Goal: Task Accomplishment & Management: Complete application form

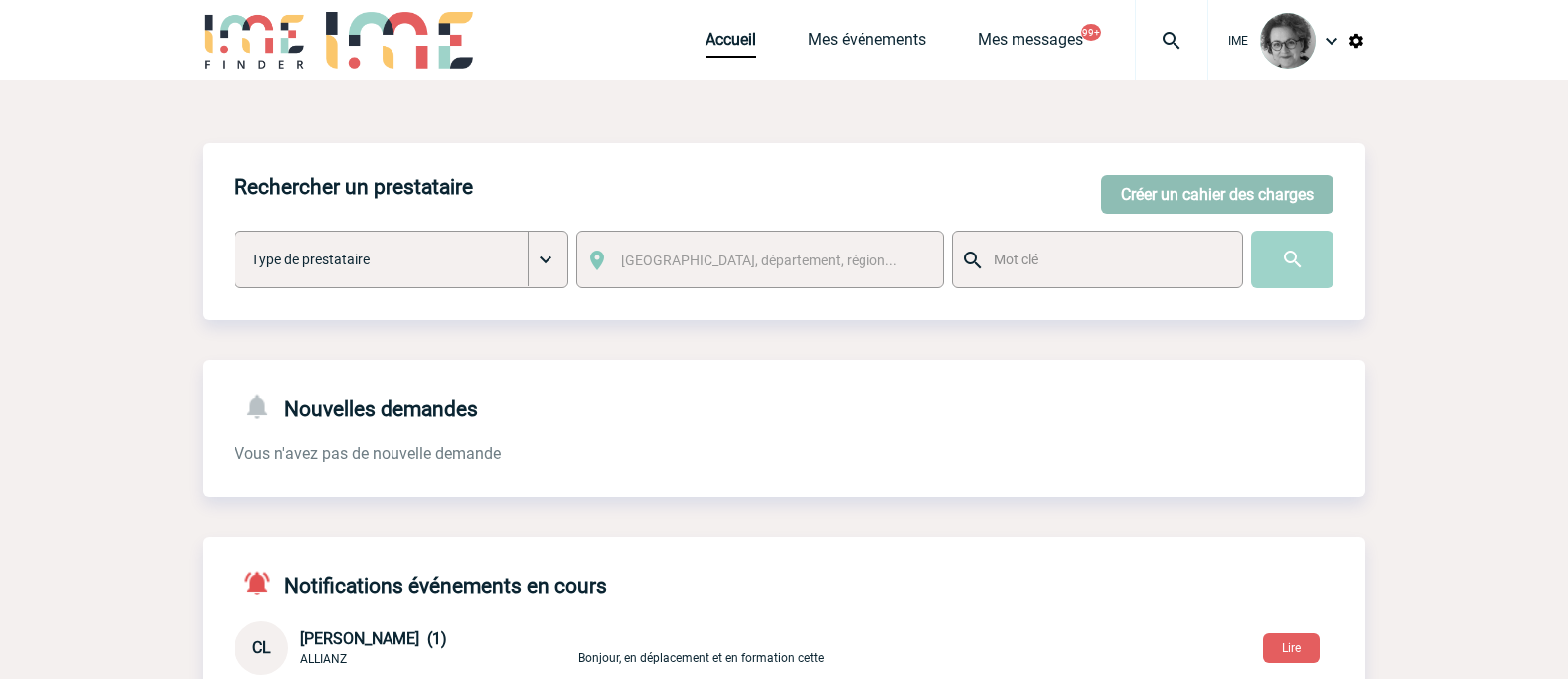
click at [1194, 196] on button "Créer un cahier des charges" at bounding box center [1218, 194] width 233 height 39
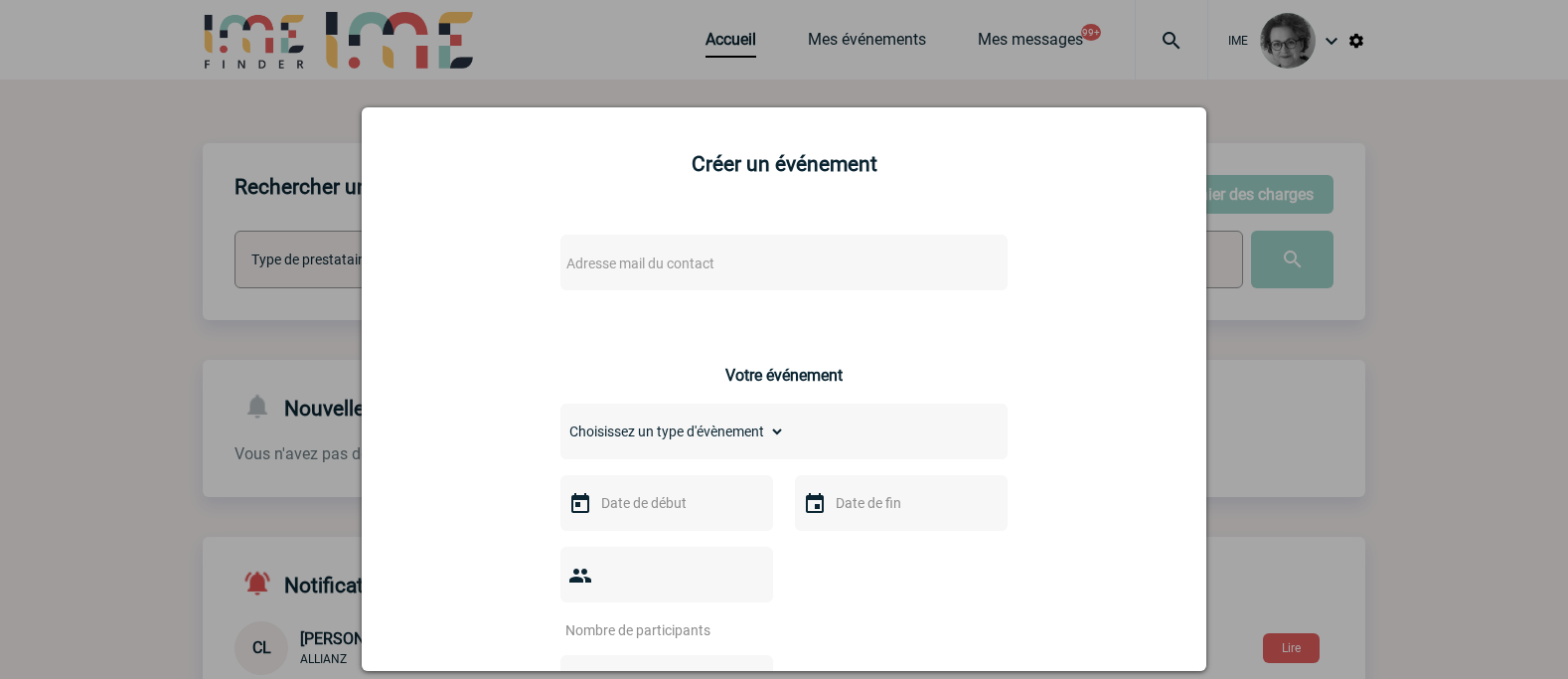
click at [806, 257] on span "Adresse mail du contact" at bounding box center [732, 264] width 347 height 28
drag, startPoint x: 704, startPoint y: 291, endPoint x: 479, endPoint y: 286, distance: 225.1
click at [479, 286] on body "IME Accueil Mes événements" at bounding box center [784, 647] width 1568 height 1294
click at [797, 299] on input "[EMAIL_ADDRESS][PERSON_NAME][DOMAIN_NAME]>" at bounding box center [725, 296] width 337 height 29
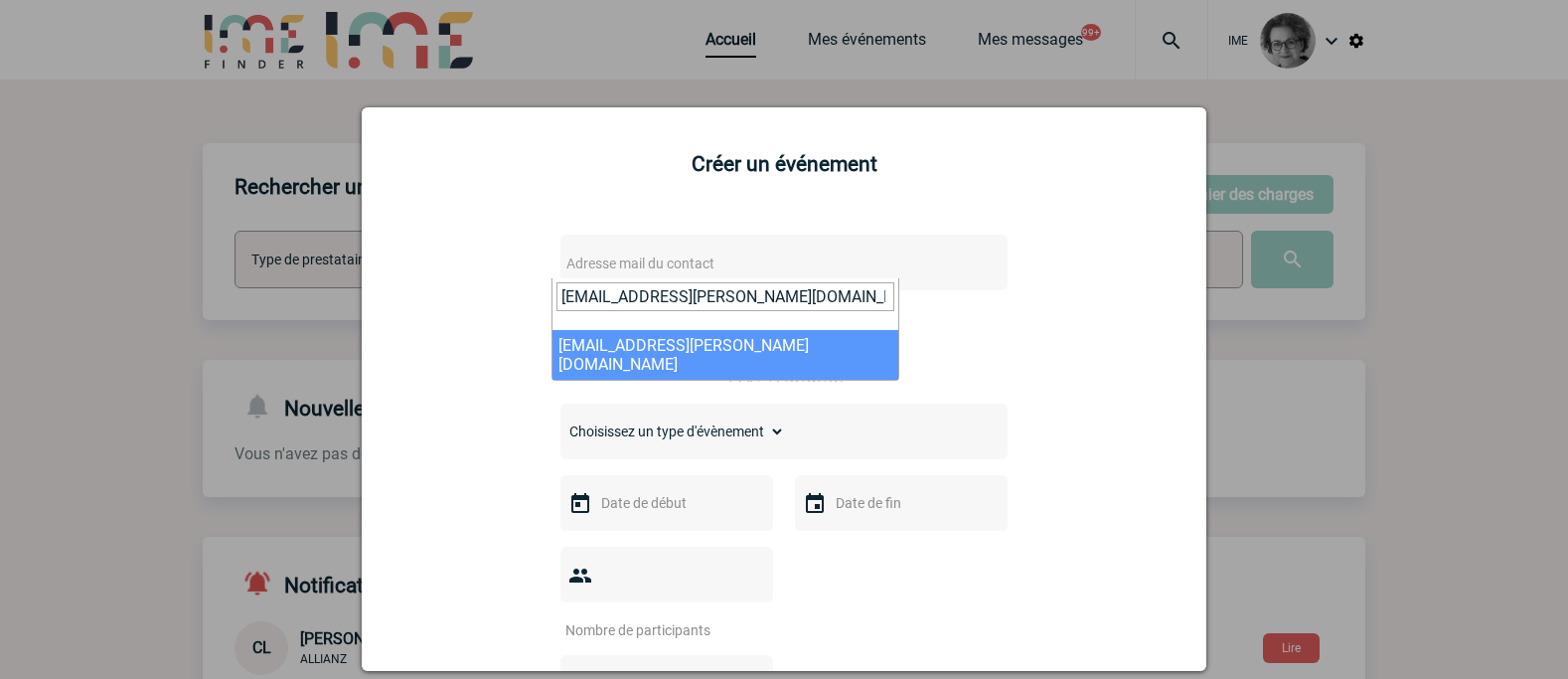
type input "[EMAIL_ADDRESS][PERSON_NAME][DOMAIN_NAME]"
select select "132915"
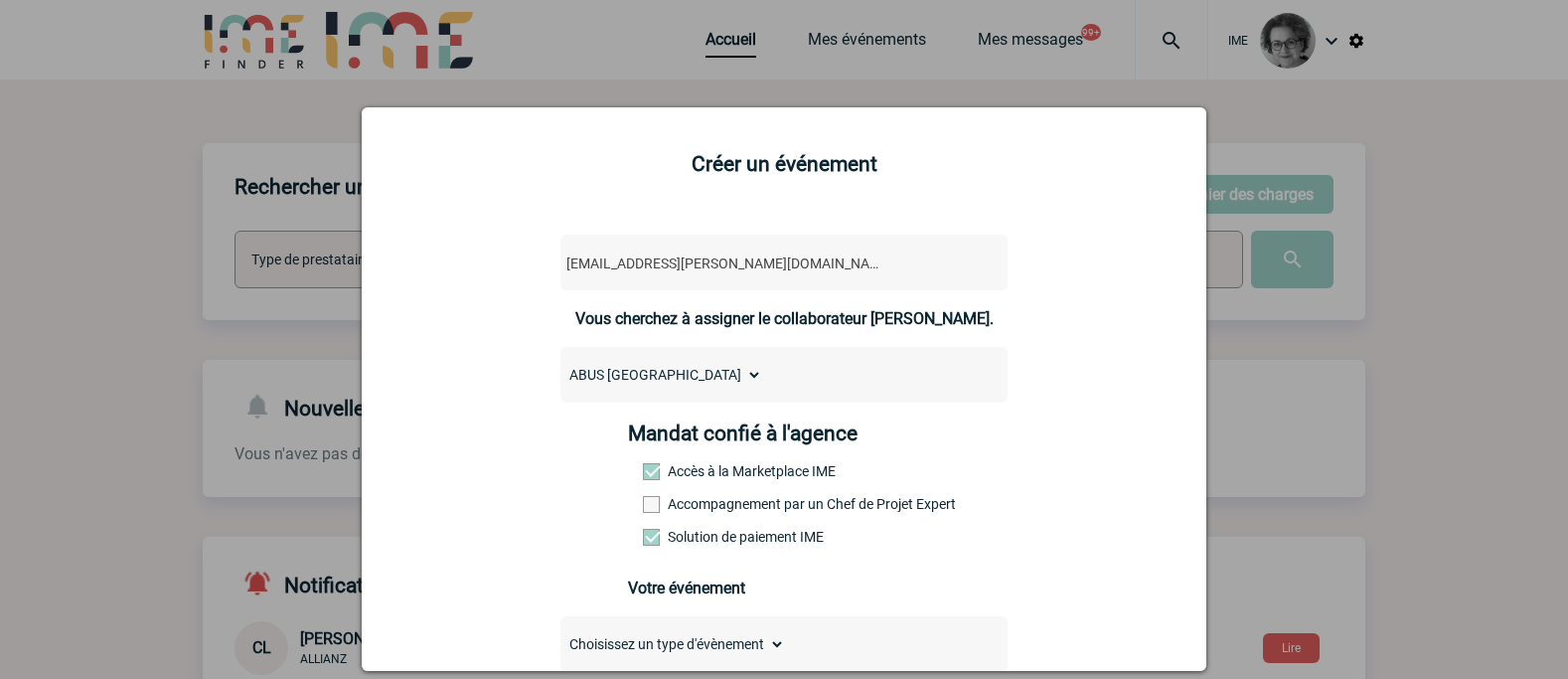
click at [711, 505] on label "Accompagnement par un Chef de Projet Expert" at bounding box center [687, 504] width 88 height 16
click at [0, 0] on input "Accompagnement par un Chef de Projet Expert" at bounding box center [0, 0] width 0 height 0
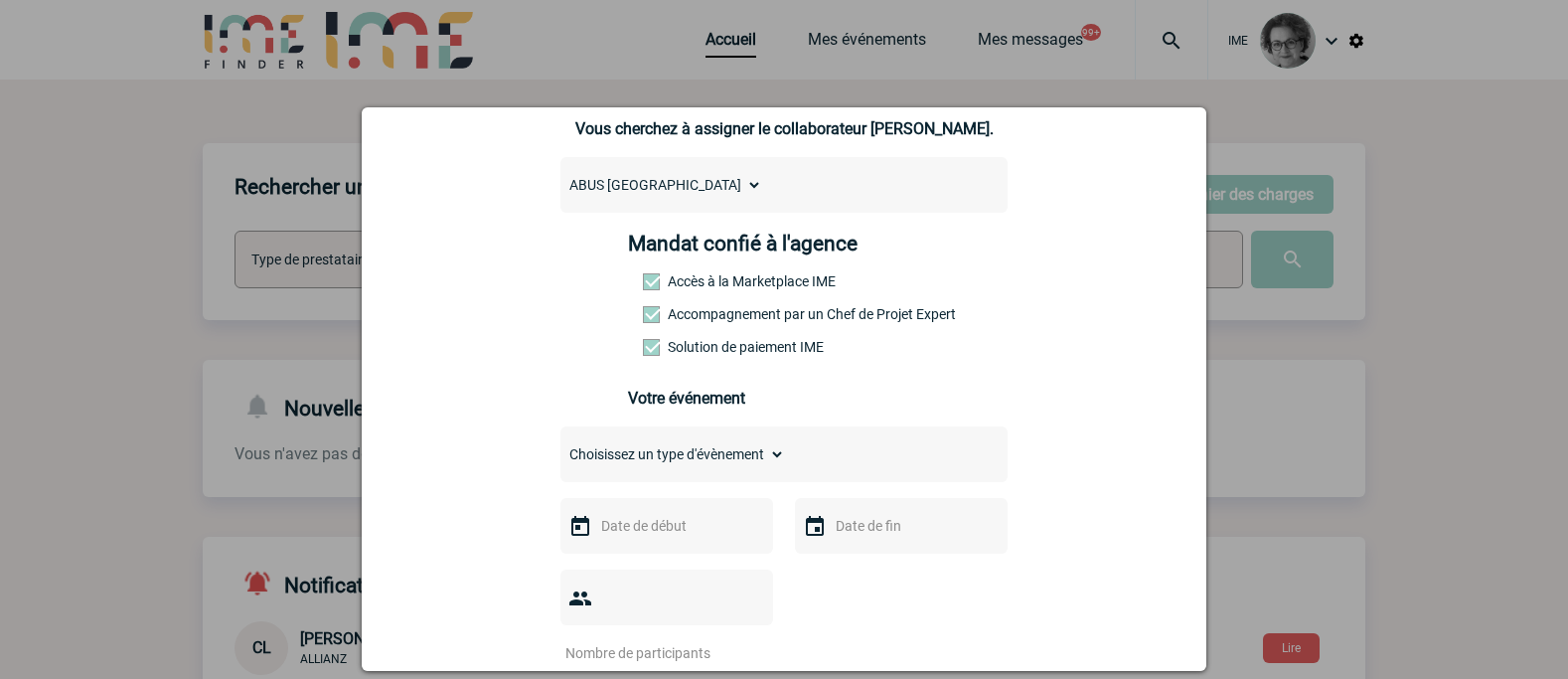
scroll to position [298, 0]
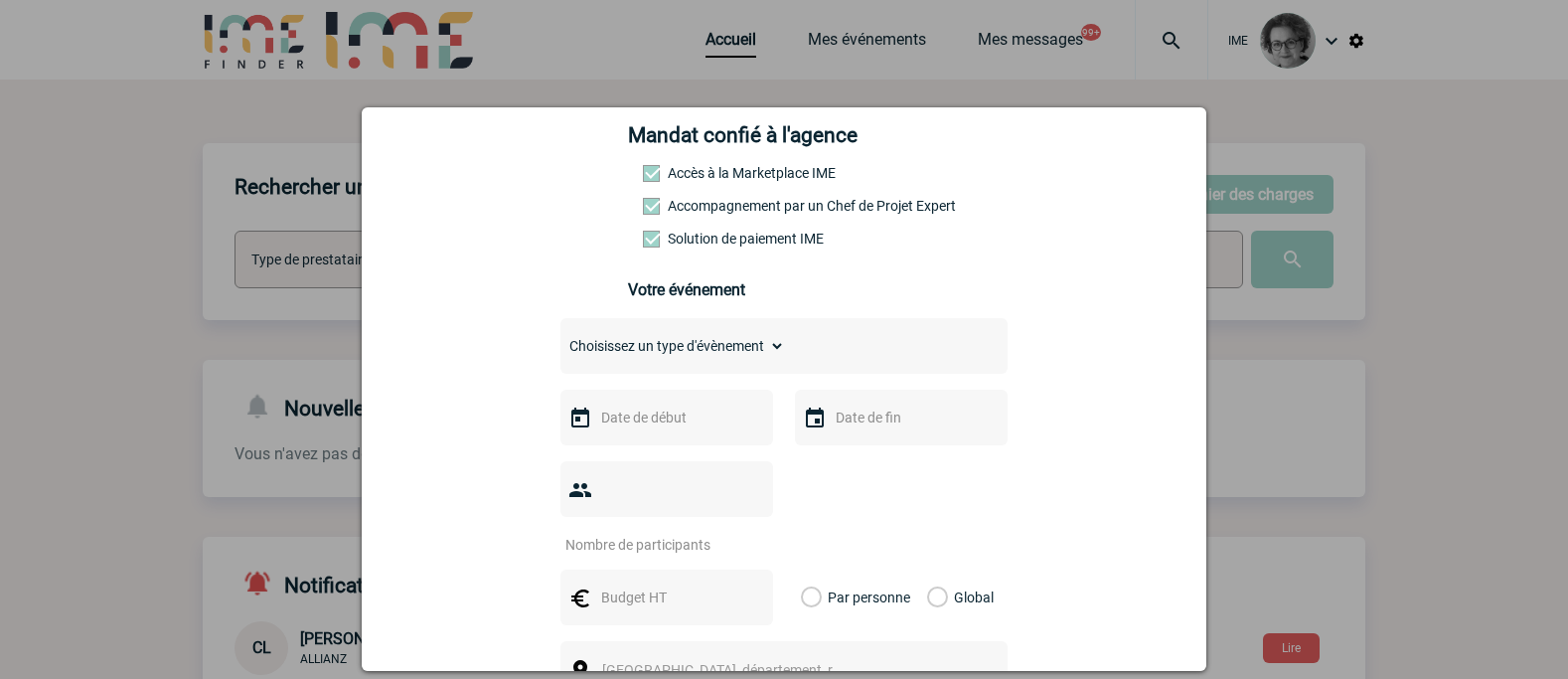
click at [688, 352] on select "Choisissez un type d'évènement Séminaire avec nuitée Séminaire sans nuitée Repa…" at bounding box center [673, 345] width 225 height 28
select select "1"
click at [560, 337] on select "Choisissez un type d'évènement Séminaire avec nuitée Séminaire sans nuitée Repa…" at bounding box center [673, 345] width 225 height 28
click at [672, 426] on input "text" at bounding box center [665, 417] width 137 height 26
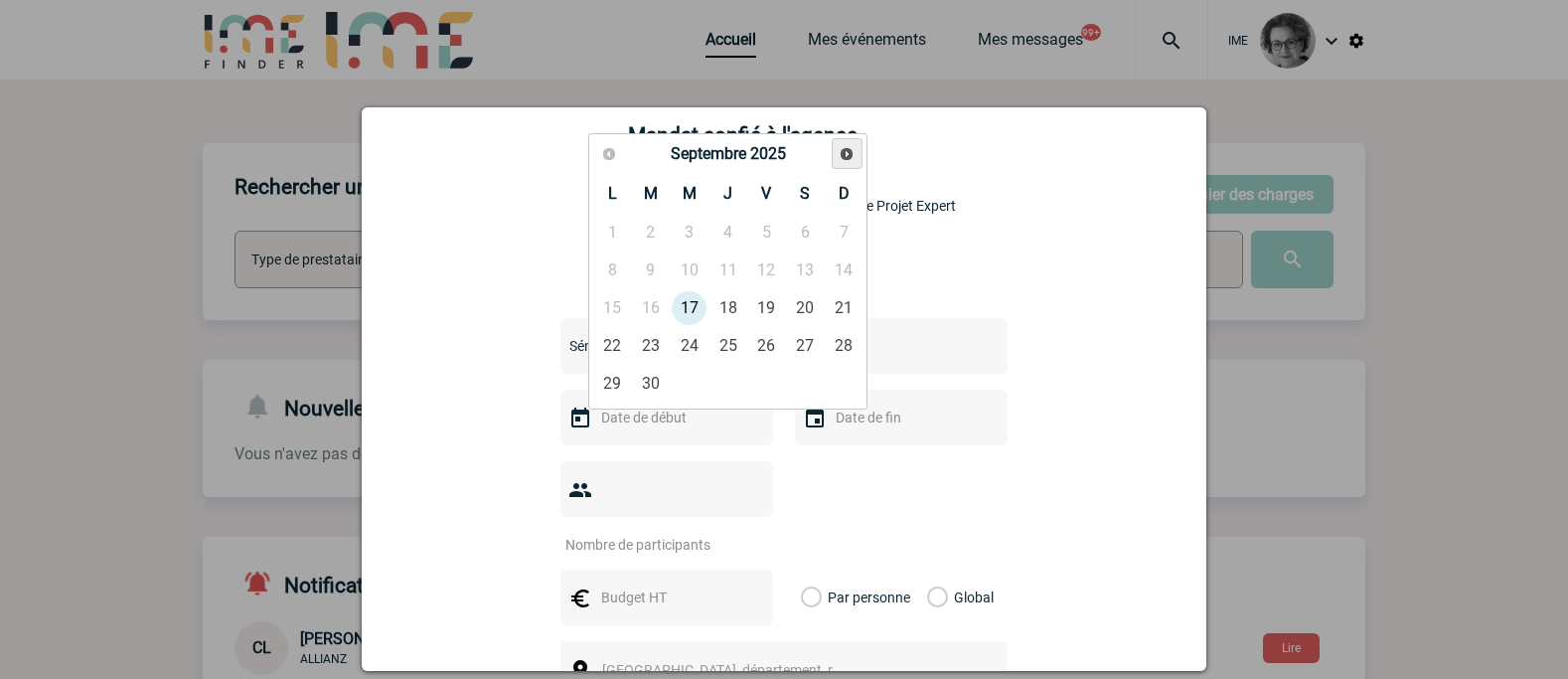
click at [847, 141] on link "Suivant" at bounding box center [846, 153] width 31 height 31
click at [847, 143] on link "Suivant" at bounding box center [846, 153] width 31 height 31
click at [797, 382] on link "29" at bounding box center [805, 383] width 37 height 36
type input "[DATE]"
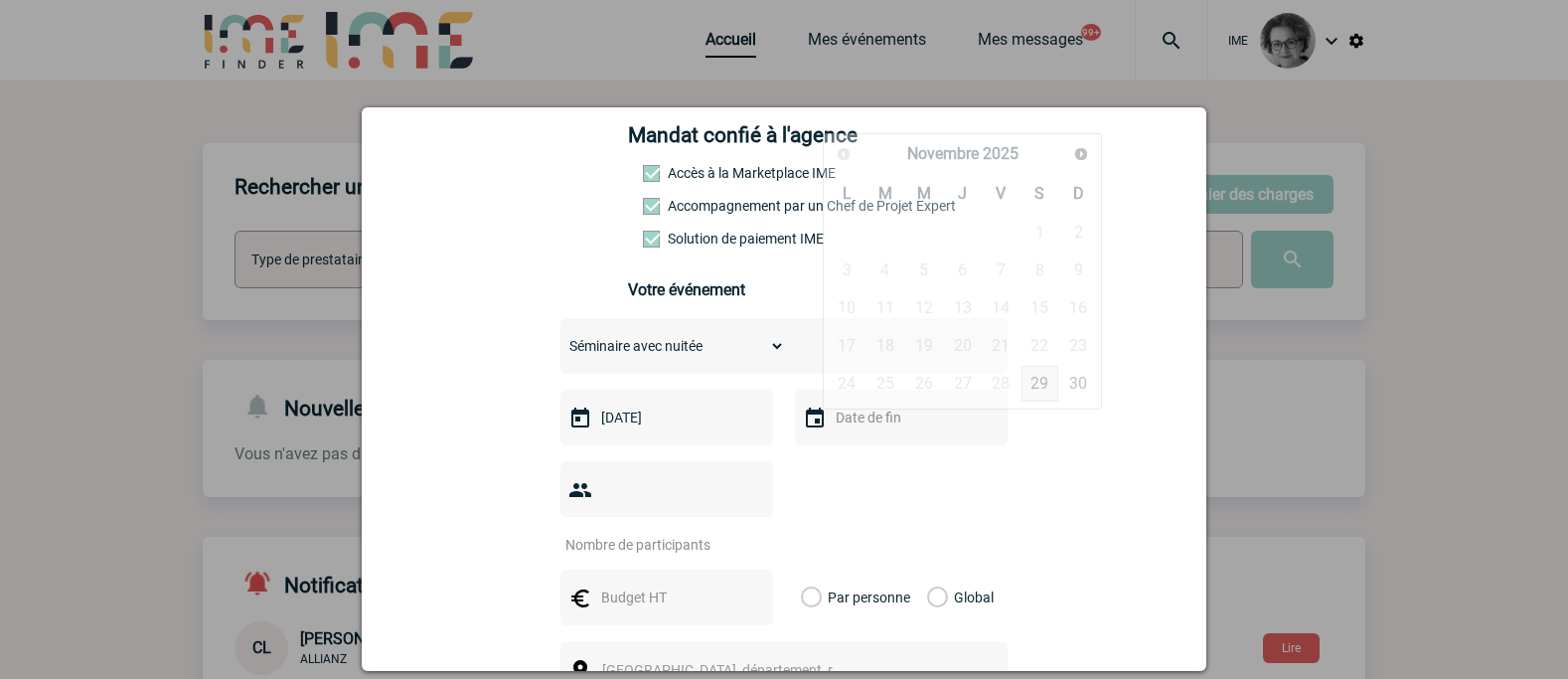
click at [873, 430] on input "text" at bounding box center [899, 417] width 137 height 26
click at [1081, 153] on span "Suivant" at bounding box center [1081, 154] width 16 height 16
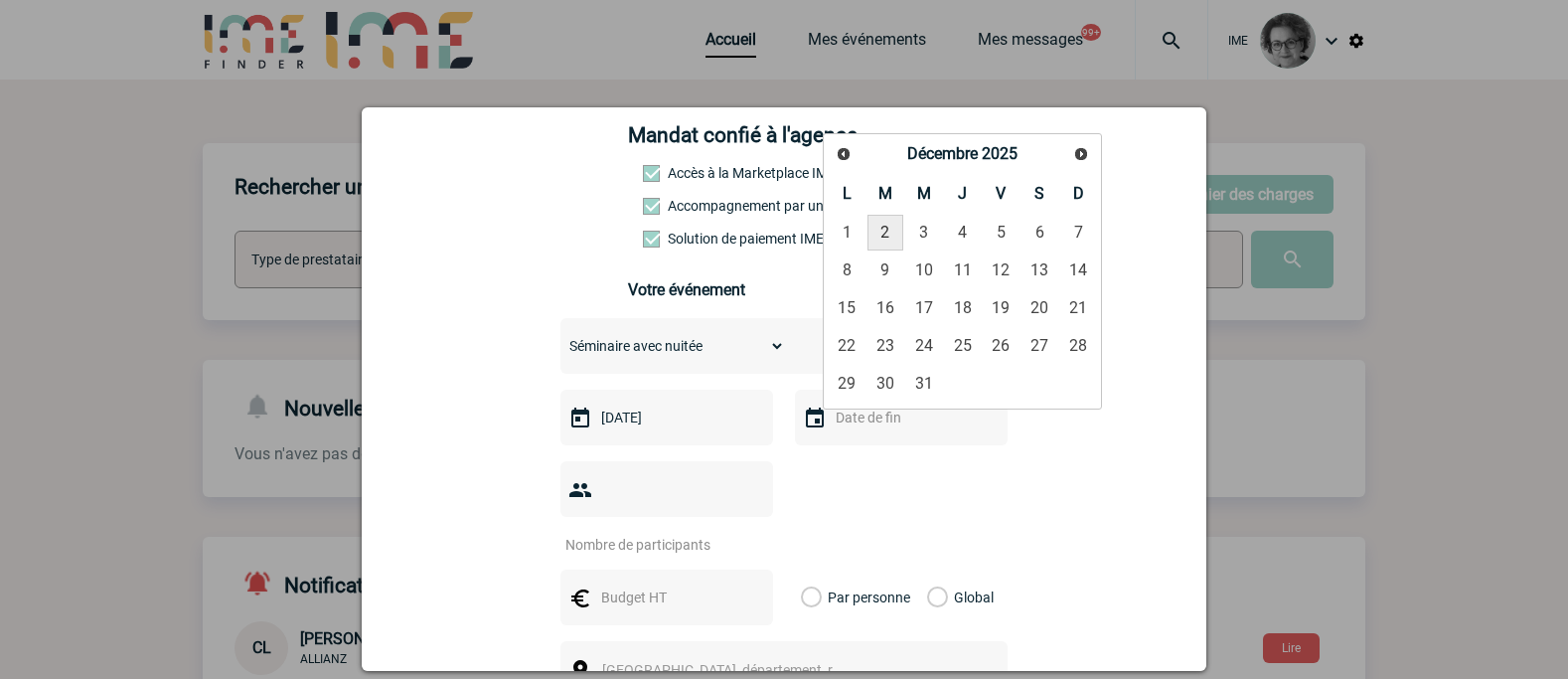
click at [889, 237] on link "2" at bounding box center [885, 233] width 37 height 36
type input "[DATE]"
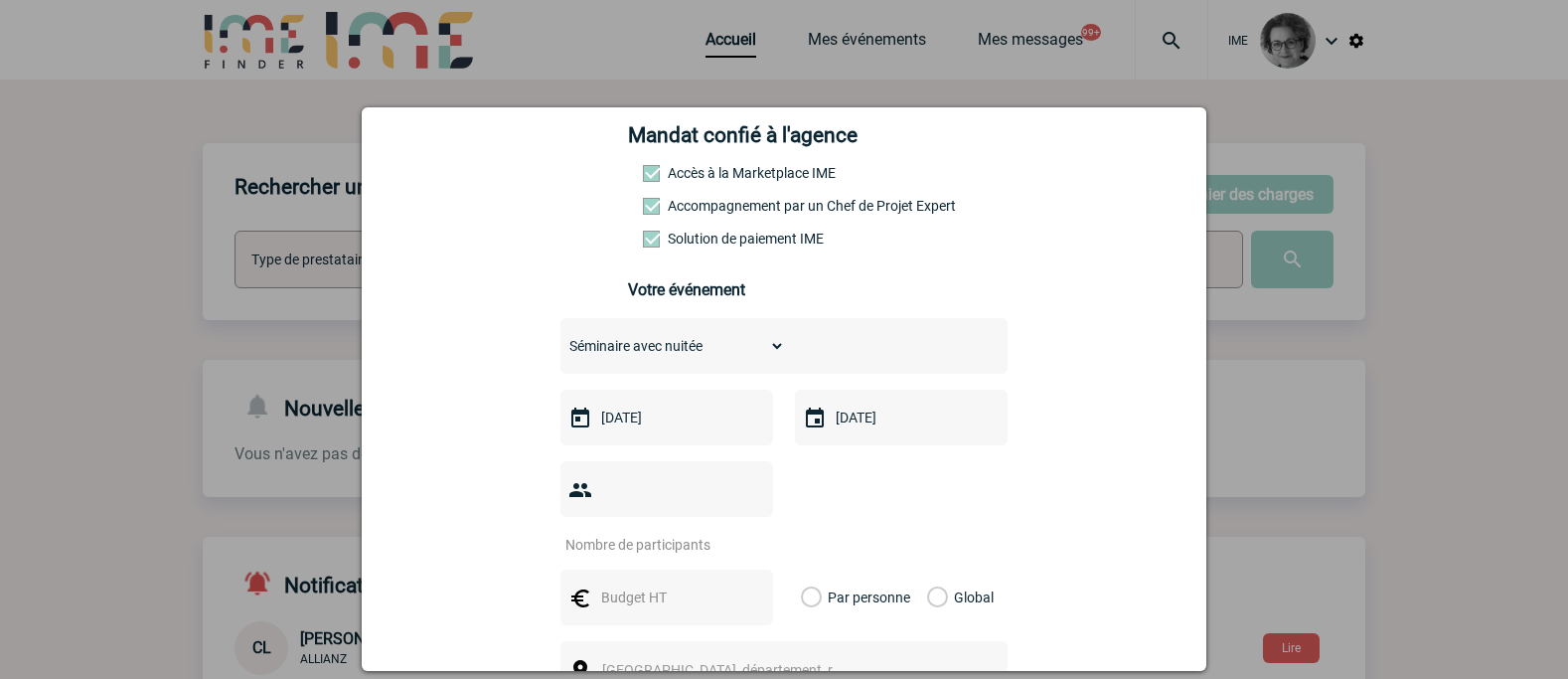
click at [703, 532] on input "number" at bounding box center [654, 545] width 187 height 26
type input "15"
click at [688, 584] on input "text" at bounding box center [665, 597] width 137 height 26
type input "9000"
click at [932, 573] on label "Global" at bounding box center [933, 597] width 13 height 56
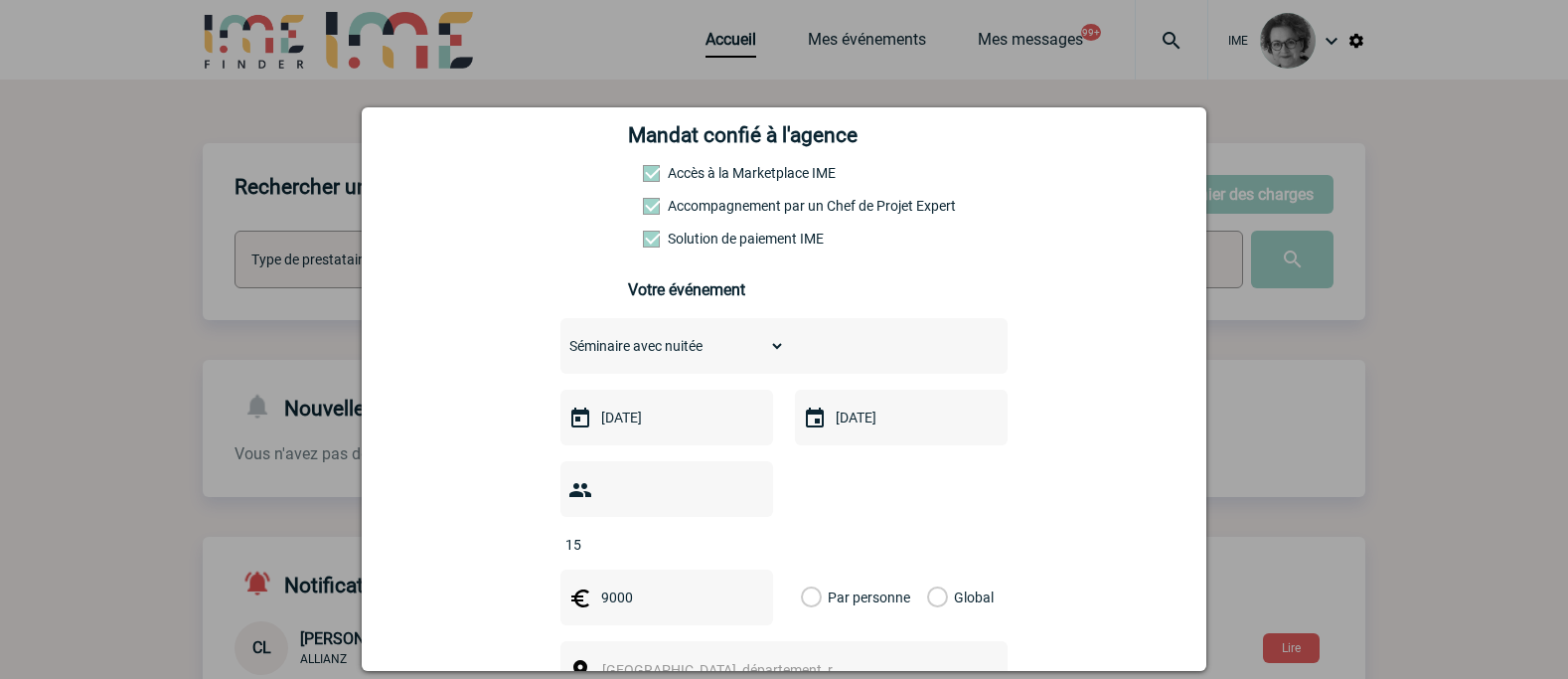
click at [0, 0] on input "Global" at bounding box center [0, 0] width 0 height 0
click at [898, 641] on div "[GEOGRAPHIC_DATA], département, région..." at bounding box center [784, 669] width 447 height 56
click at [872, 642] on div "[GEOGRAPHIC_DATA], département, région..." at bounding box center [784, 669] width 447 height 56
click at [781, 641] on div "[GEOGRAPHIC_DATA], département, région..." at bounding box center [784, 669] width 447 height 56
click at [757, 662] on span "[GEOGRAPHIC_DATA], département, région..." at bounding box center [740, 670] width 276 height 16
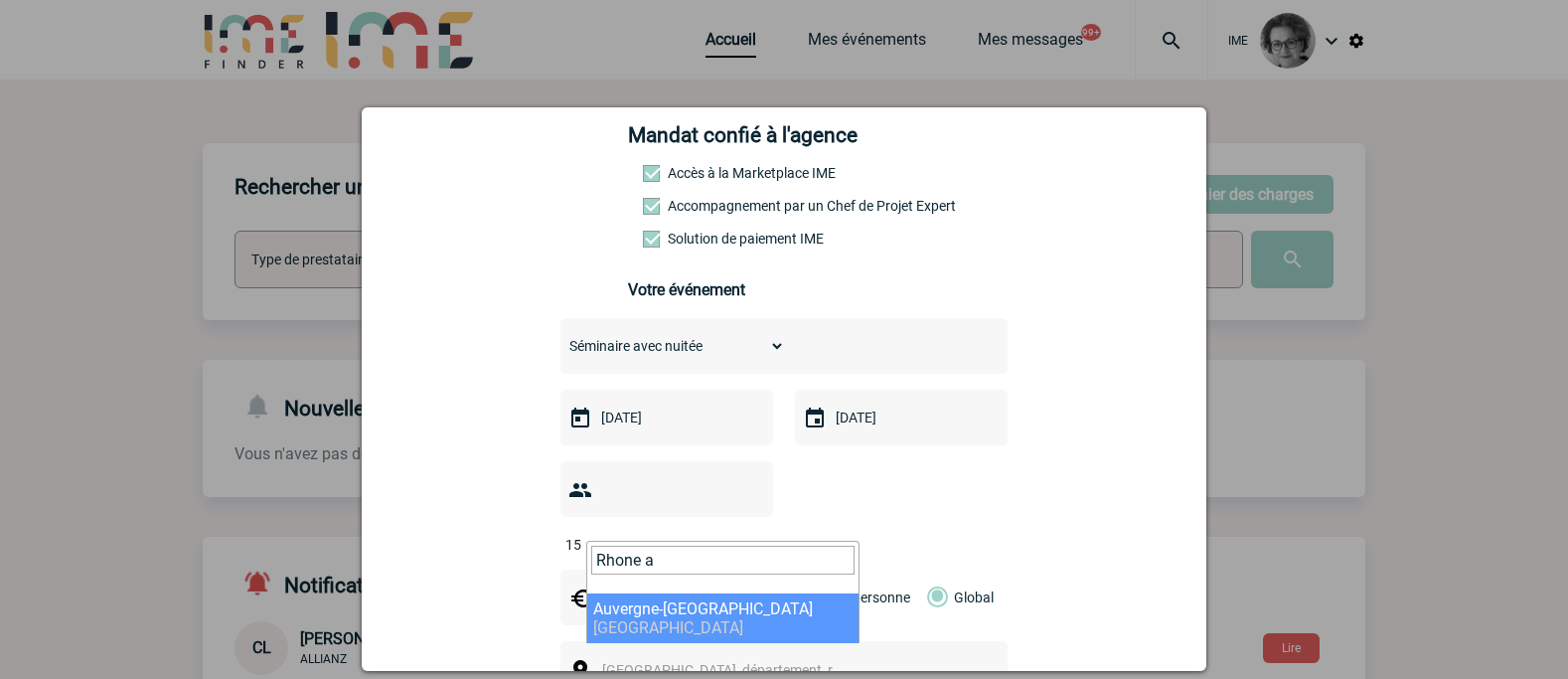
type input "Rhone a"
select select "32933"
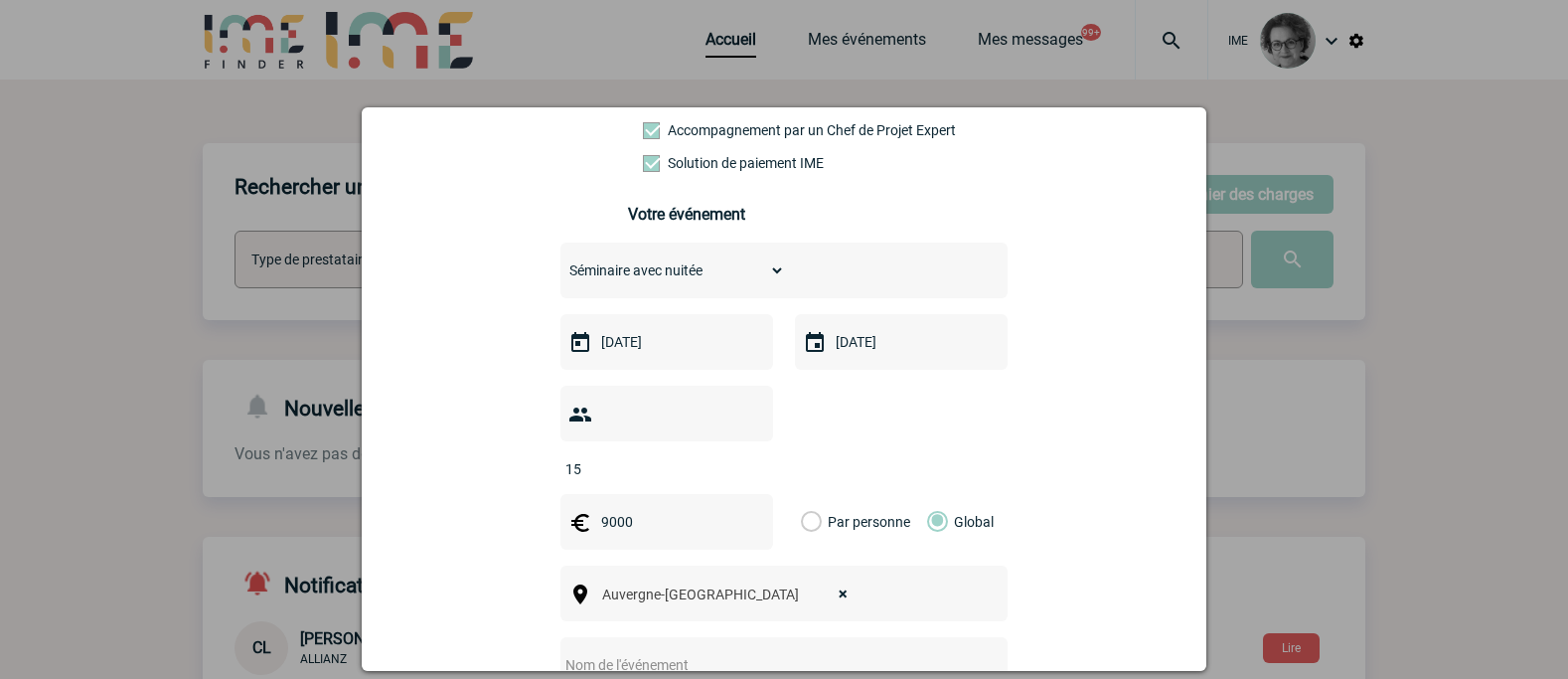
scroll to position [596, 0]
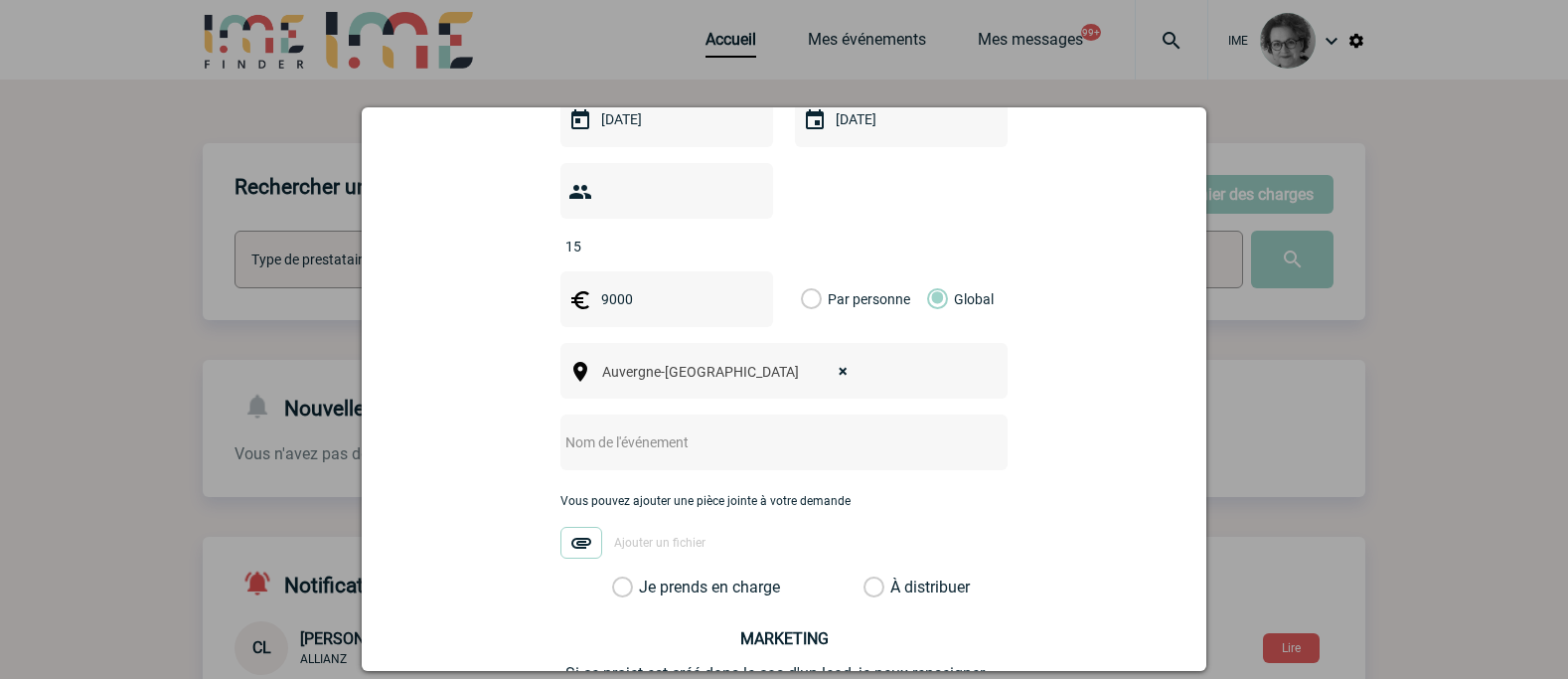
click at [748, 429] on input "text" at bounding box center [758, 442] width 394 height 26
type input "Séminaire Abus france"
click at [646, 577] on label "Je prends en charge" at bounding box center [629, 587] width 34 height 20
click at [0, 0] on input "Je prends en charge" at bounding box center [0, 0] width 0 height 0
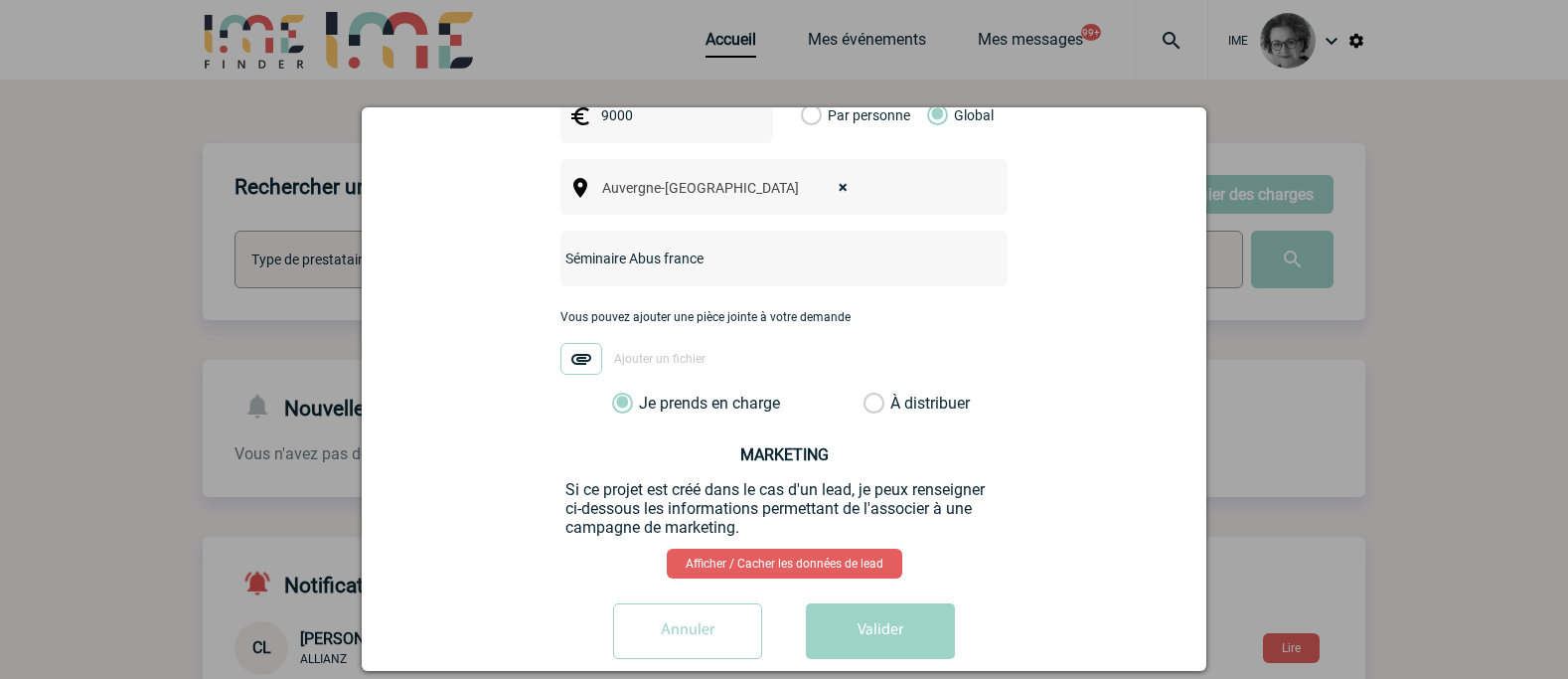
scroll to position [782, 0]
click at [901, 602] on button "Valider" at bounding box center [880, 630] width 149 height 56
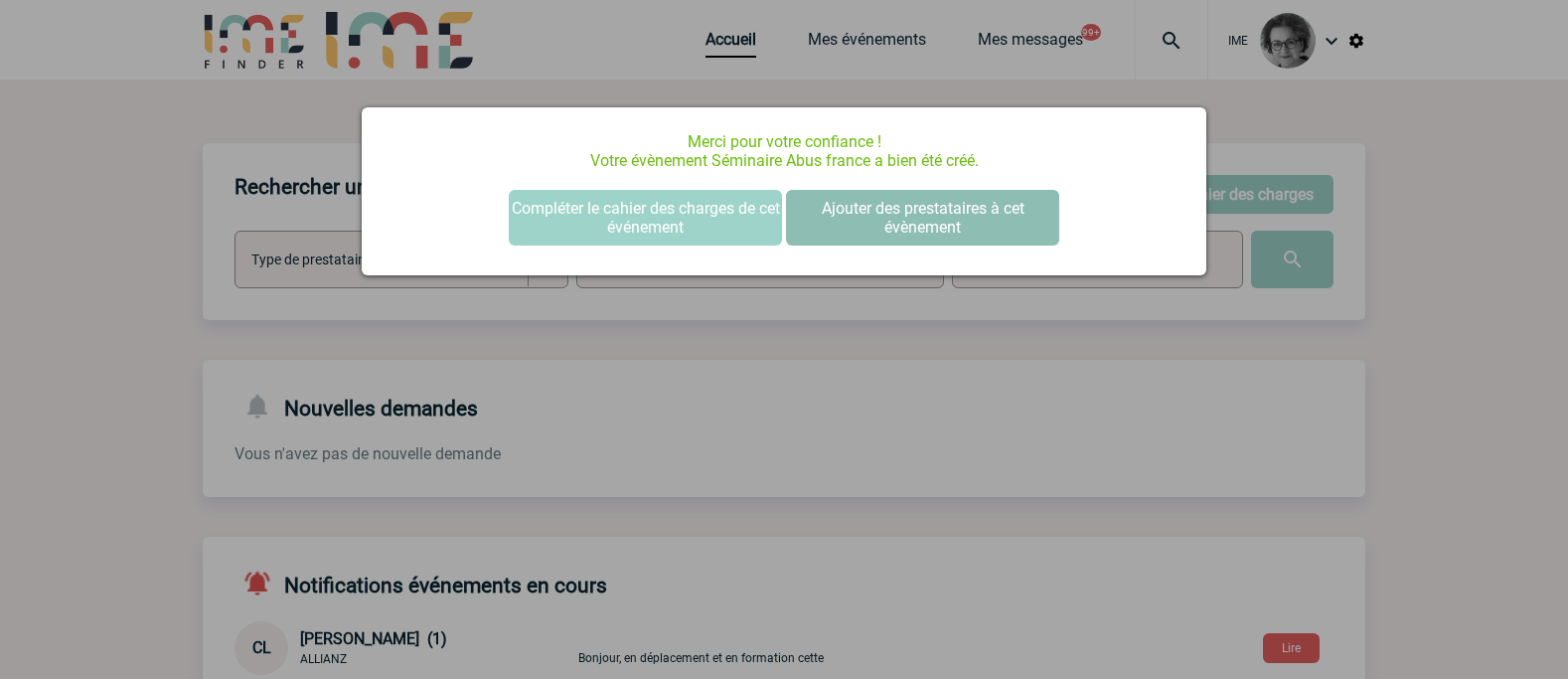
click at [938, 221] on button "Ajouter des prestataires à cet évènement" at bounding box center [923, 218] width 273 height 56
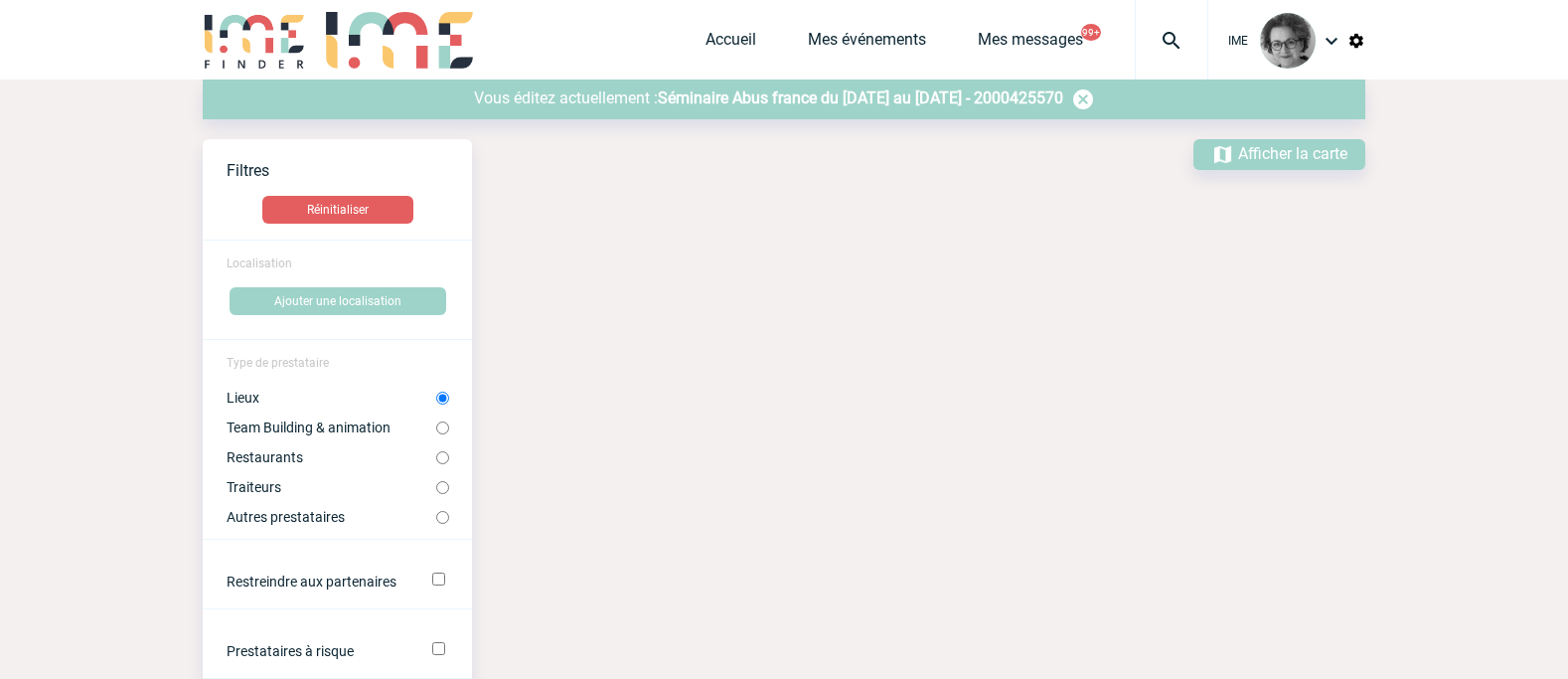
click at [743, 96] on span "Séminaire Abus france du 29 Novembre 2025 au 02 Décembre 2025 - 2000425570" at bounding box center [860, 98] width 405 height 19
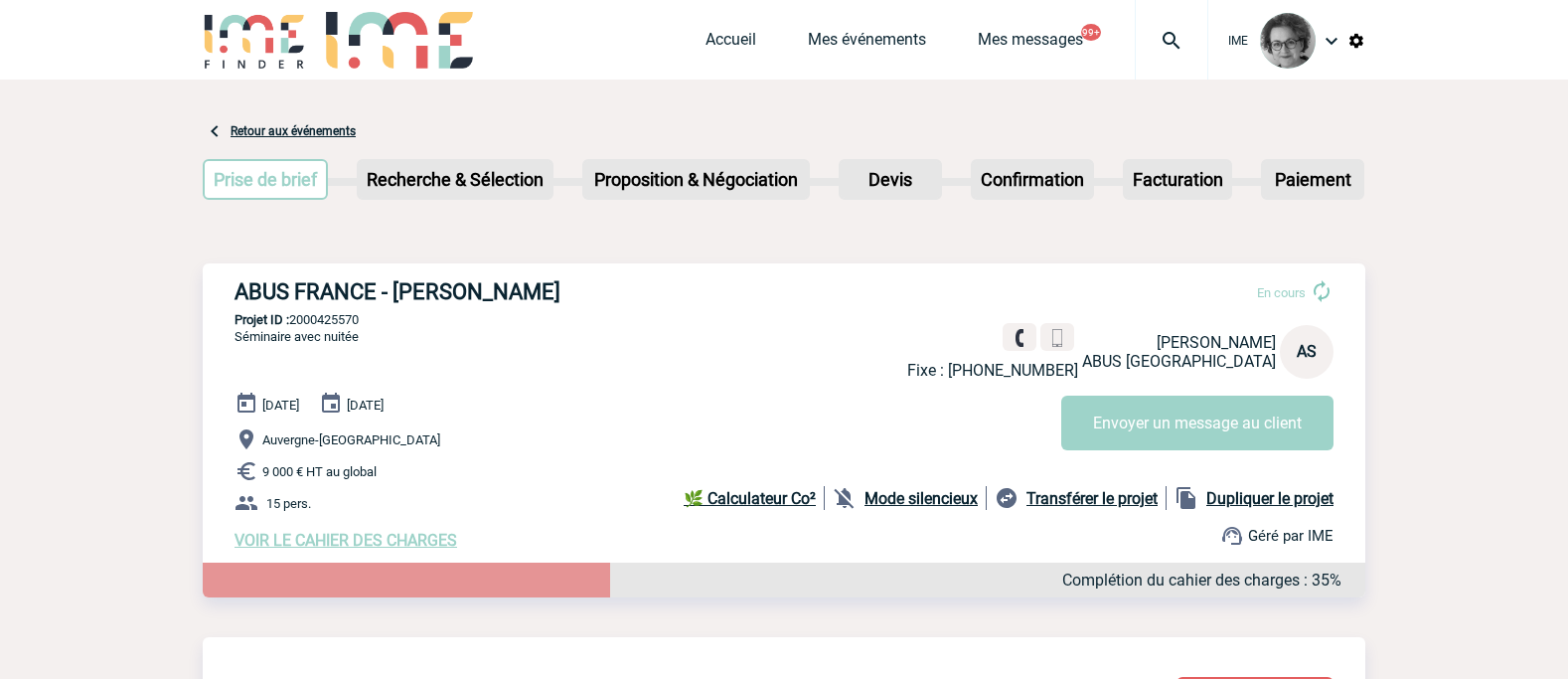
drag, startPoint x: 235, startPoint y: 294, endPoint x: 576, endPoint y: 294, distance: 341.0
click at [576, 294] on h3 "ABUS FRANCE - Aurélie STODDART" at bounding box center [533, 291] width 596 height 25
copy h3 "ABUS FRANCE - Aurélie STODDART"
click at [406, 385] on div "ABUS FRANCE - Aurélie STODDART En cours Fixe : +33149619898 Aurélie STODDART AB…" at bounding box center [784, 413] width 1163 height 302
drag, startPoint x: 367, startPoint y: 320, endPoint x: 292, endPoint y: 315, distance: 75.2
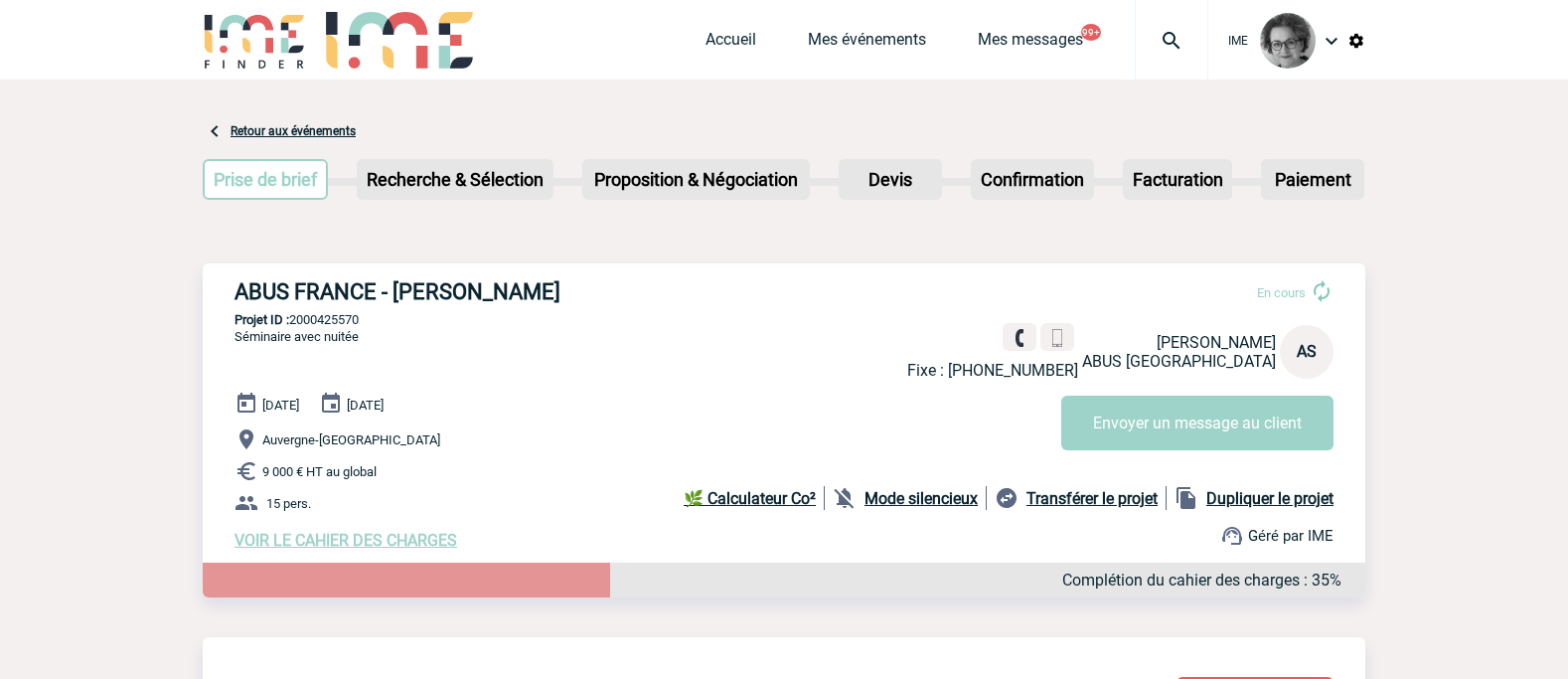
click at [292, 315] on p "Projet ID : 2000425570" at bounding box center [784, 319] width 1163 height 15
copy p "2000425570"
